Goal: Task Accomplishment & Management: Use online tool/utility

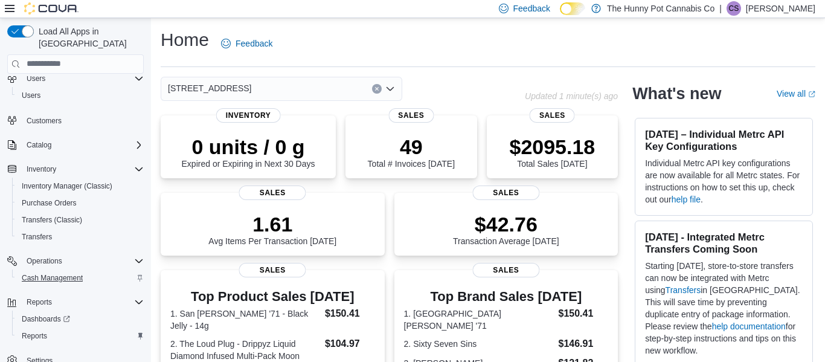
scroll to position [55, 0]
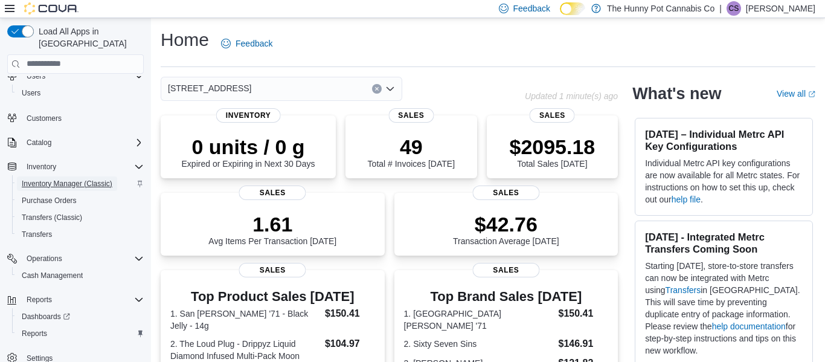
click at [47, 179] on span "Inventory Manager (Classic)" at bounding box center [67, 184] width 91 height 10
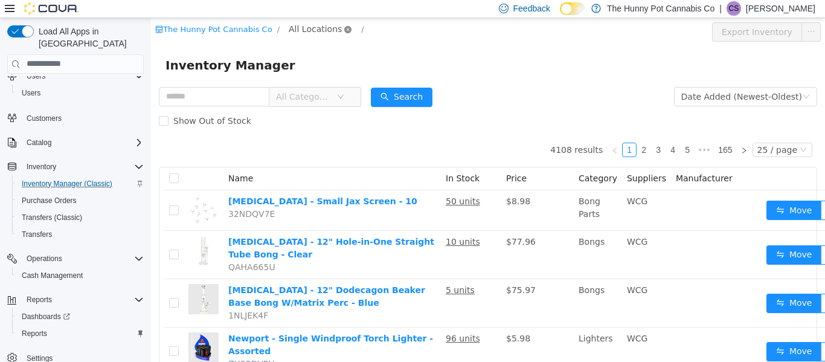
click at [344, 32] on icon "icon: close-circle" at bounding box center [347, 28] width 7 height 7
click at [310, 33] on span "All Locations" at bounding box center [315, 28] width 53 height 13
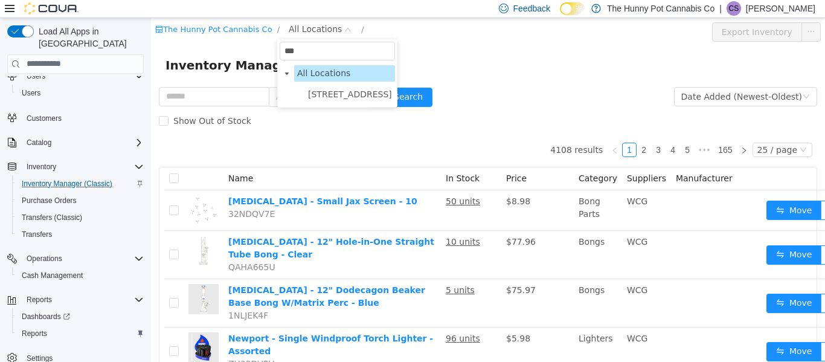
type input "****"
click at [313, 89] on span "7481 Oakwood Drive" at bounding box center [350, 94] width 84 height 10
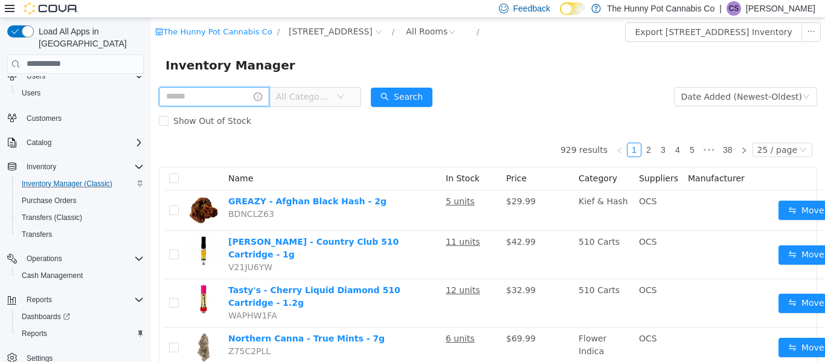
click at [254, 100] on input "text" at bounding box center [214, 95] width 110 height 19
type input "**********"
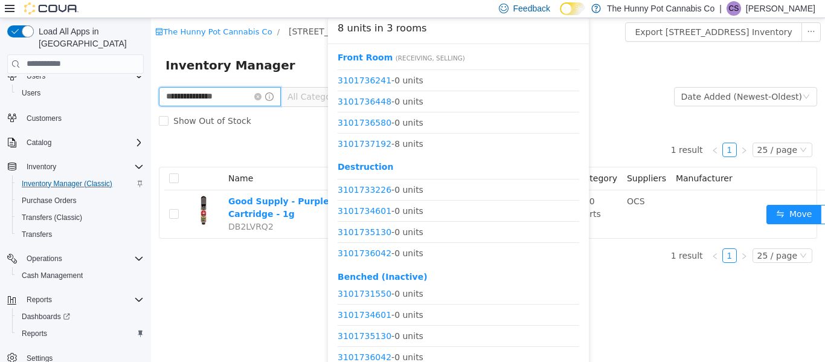
scroll to position [25, 0]
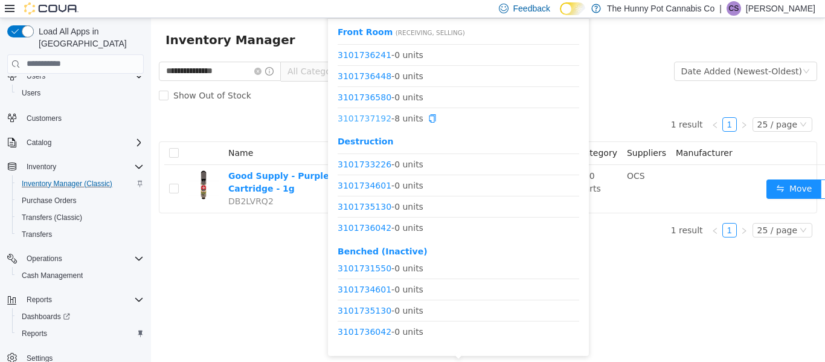
click at [362, 119] on link "3101737192" at bounding box center [365, 118] width 54 height 10
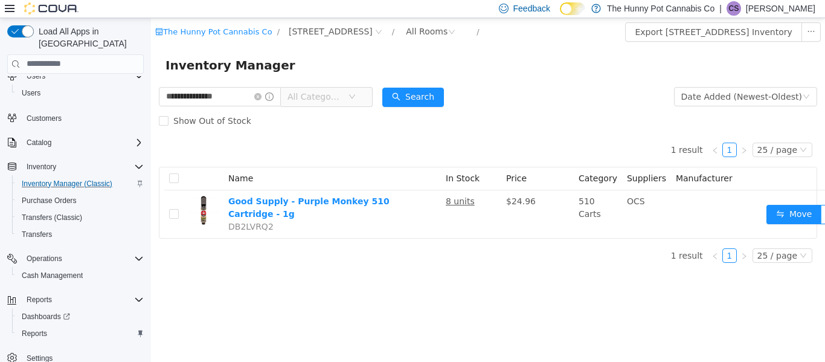
scroll to position [0, 0]
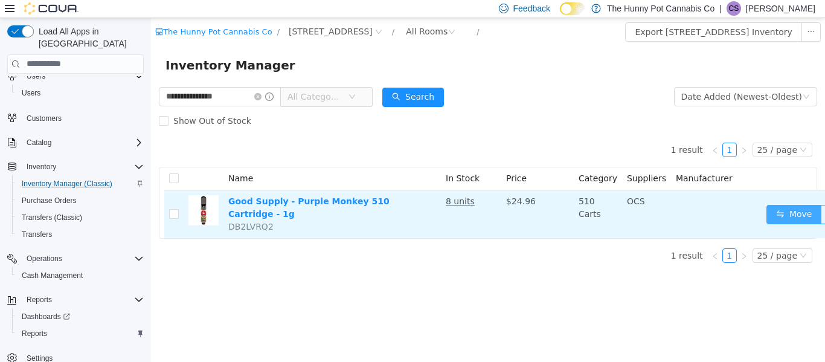
click at [785, 208] on button "Move" at bounding box center [794, 213] width 56 height 19
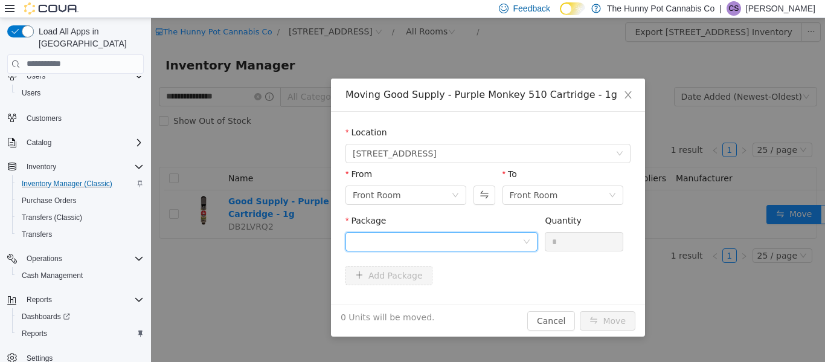
click at [495, 241] on div at bounding box center [438, 241] width 170 height 18
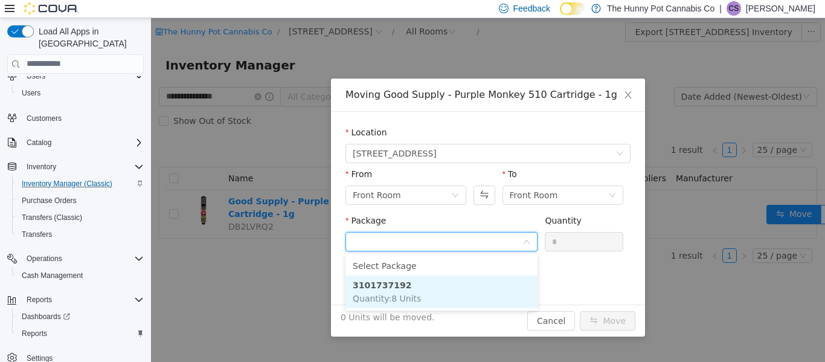
click at [414, 283] on li "3101737192 Quantity : 8 Units" at bounding box center [441, 291] width 192 height 33
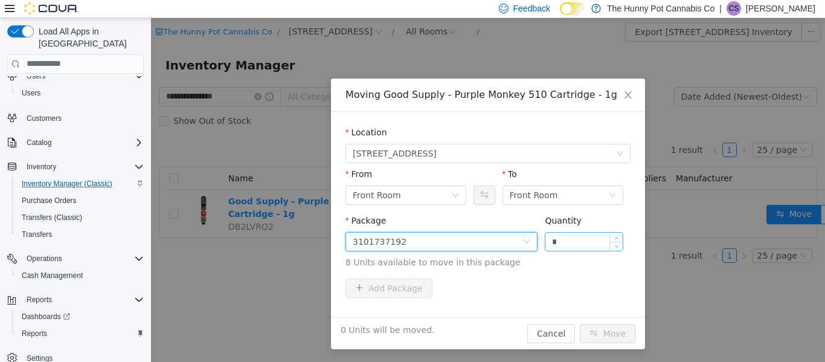
click at [563, 248] on input "*" at bounding box center [583, 241] width 77 height 18
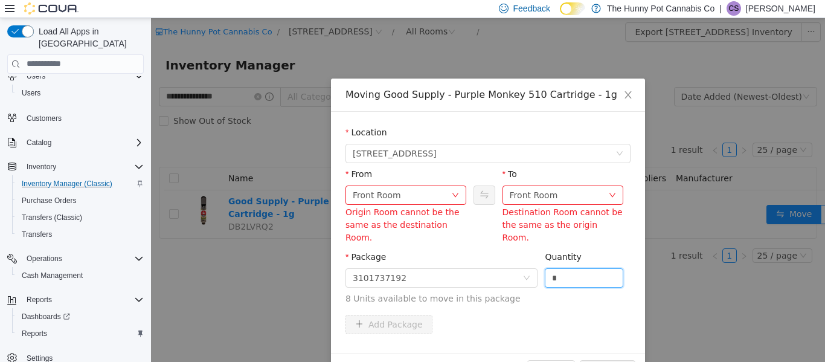
type input "*"
click at [589, 197] on div "Front Room" at bounding box center [559, 194] width 98 height 18
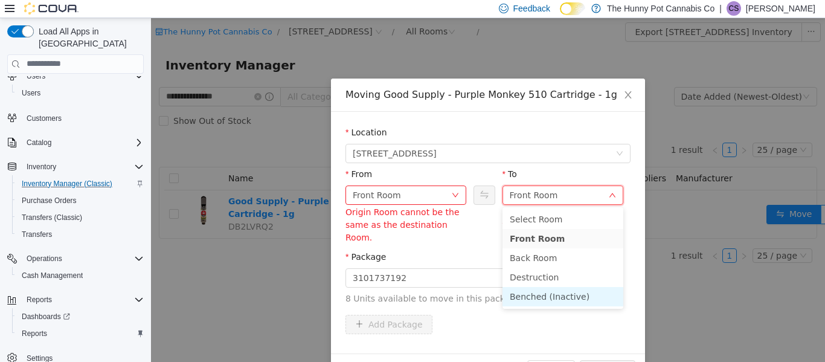
click at [565, 304] on li "Benched (Inactive)" at bounding box center [562, 295] width 121 height 19
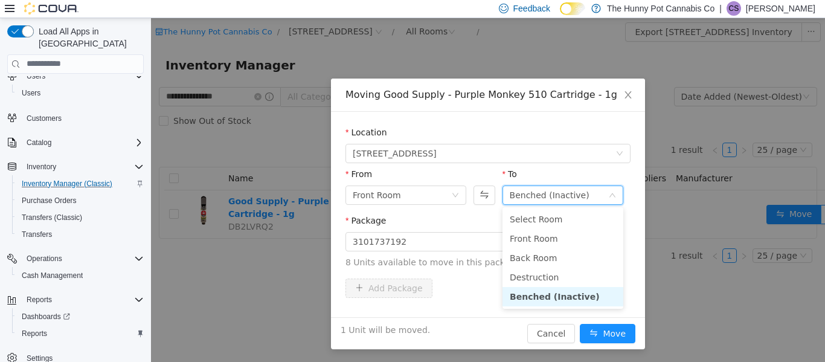
click at [578, 293] on li "Benched (Inactive)" at bounding box center [562, 295] width 121 height 19
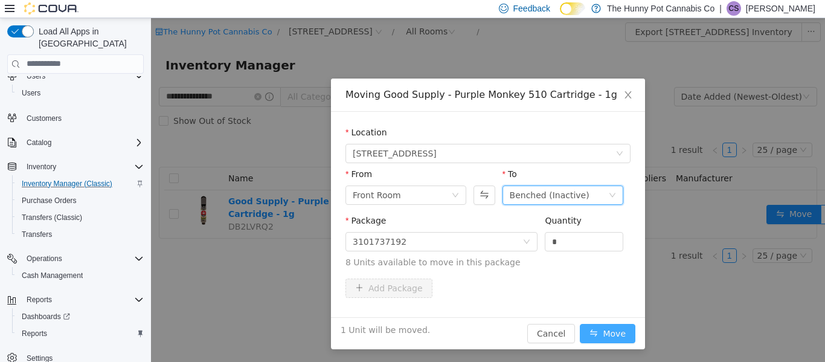
click at [606, 328] on button "Move" at bounding box center [608, 332] width 56 height 19
